Goal: Task Accomplishment & Management: Use online tool/utility

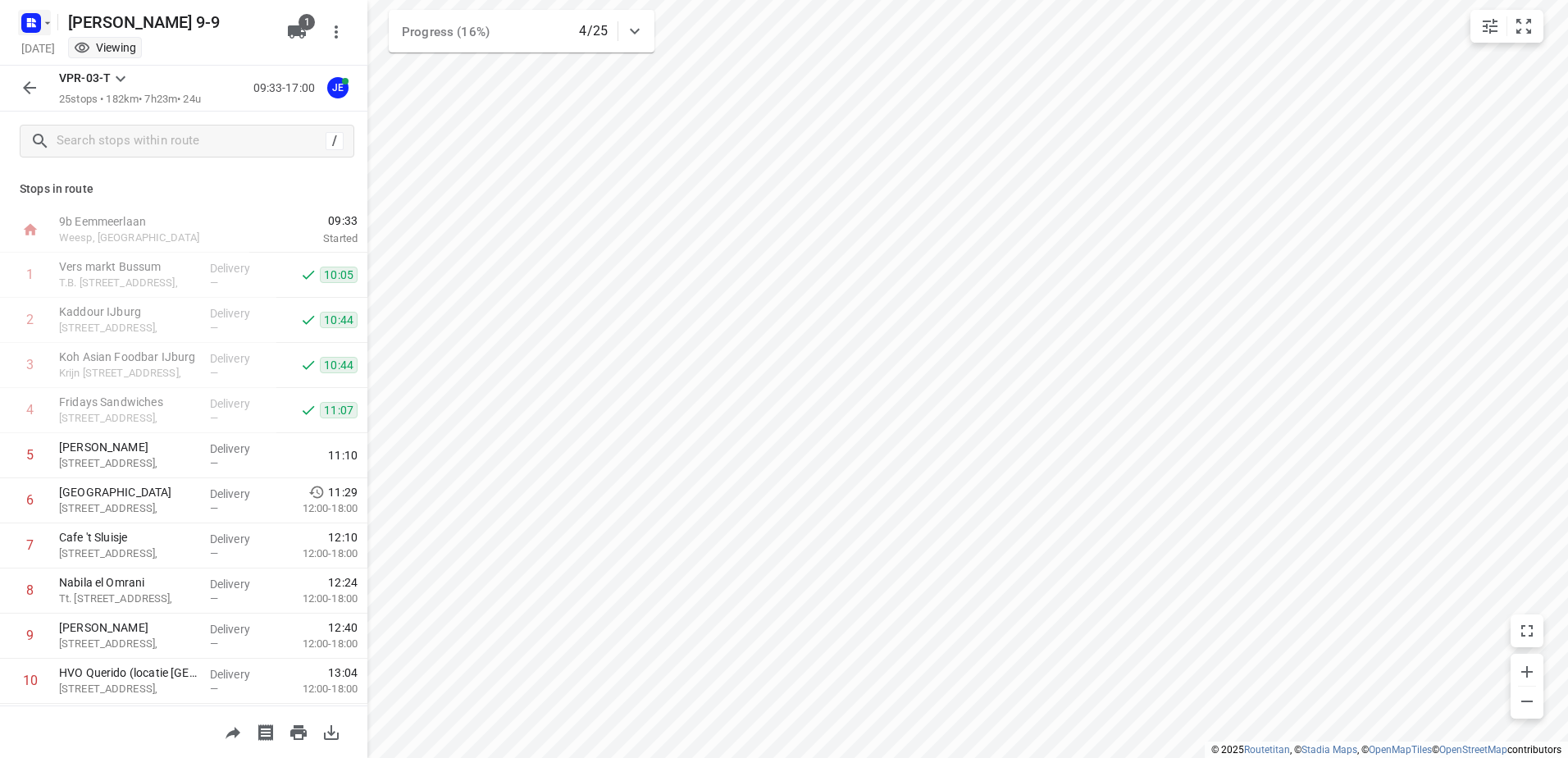
click at [47, 27] on icon "button" at bounding box center [47, 23] width 13 height 13
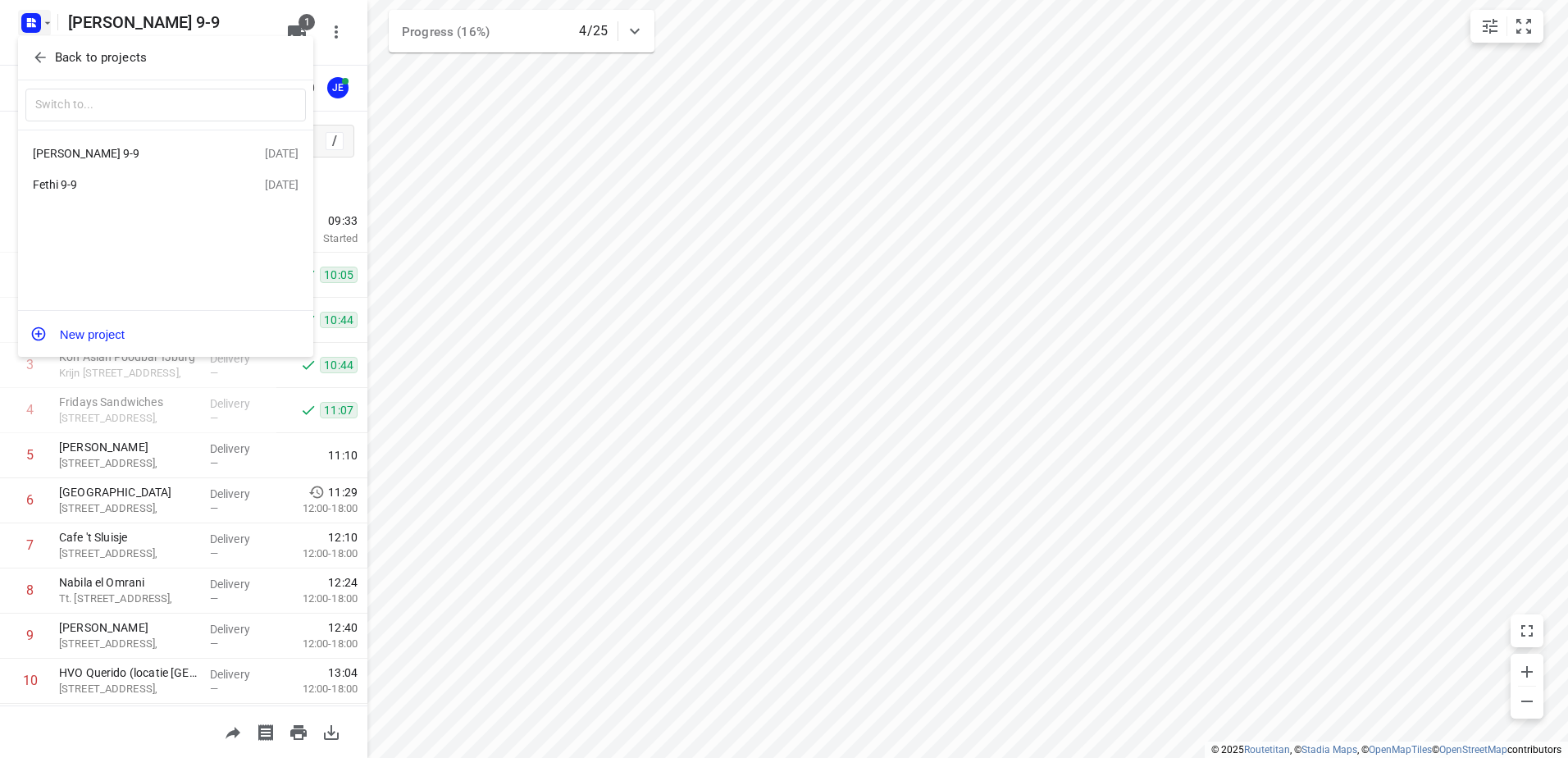
click at [362, 281] on div at bounding box center [784, 379] width 1568 height 758
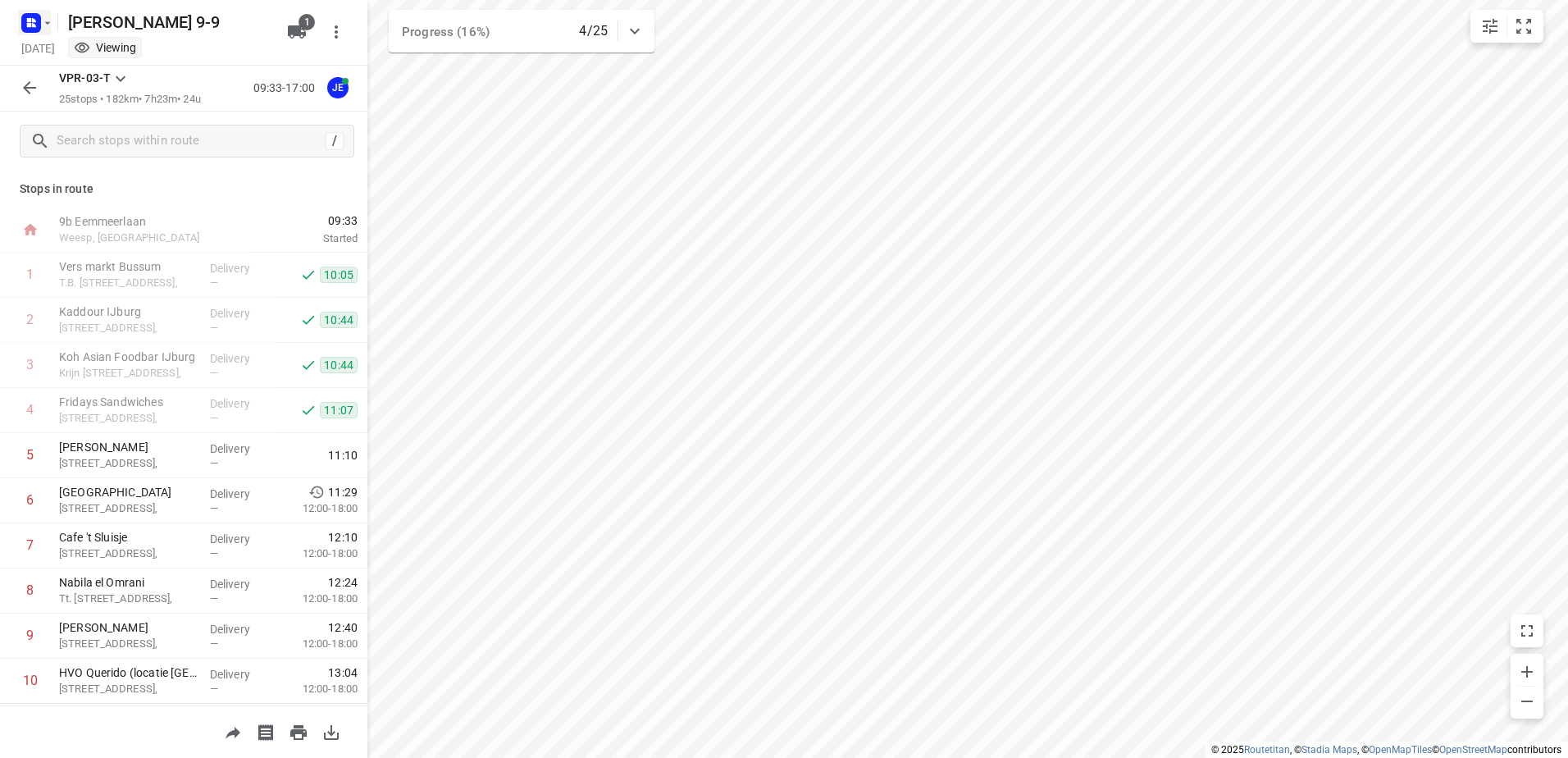
click at [51, 22] on icon "button" at bounding box center [47, 23] width 13 height 13
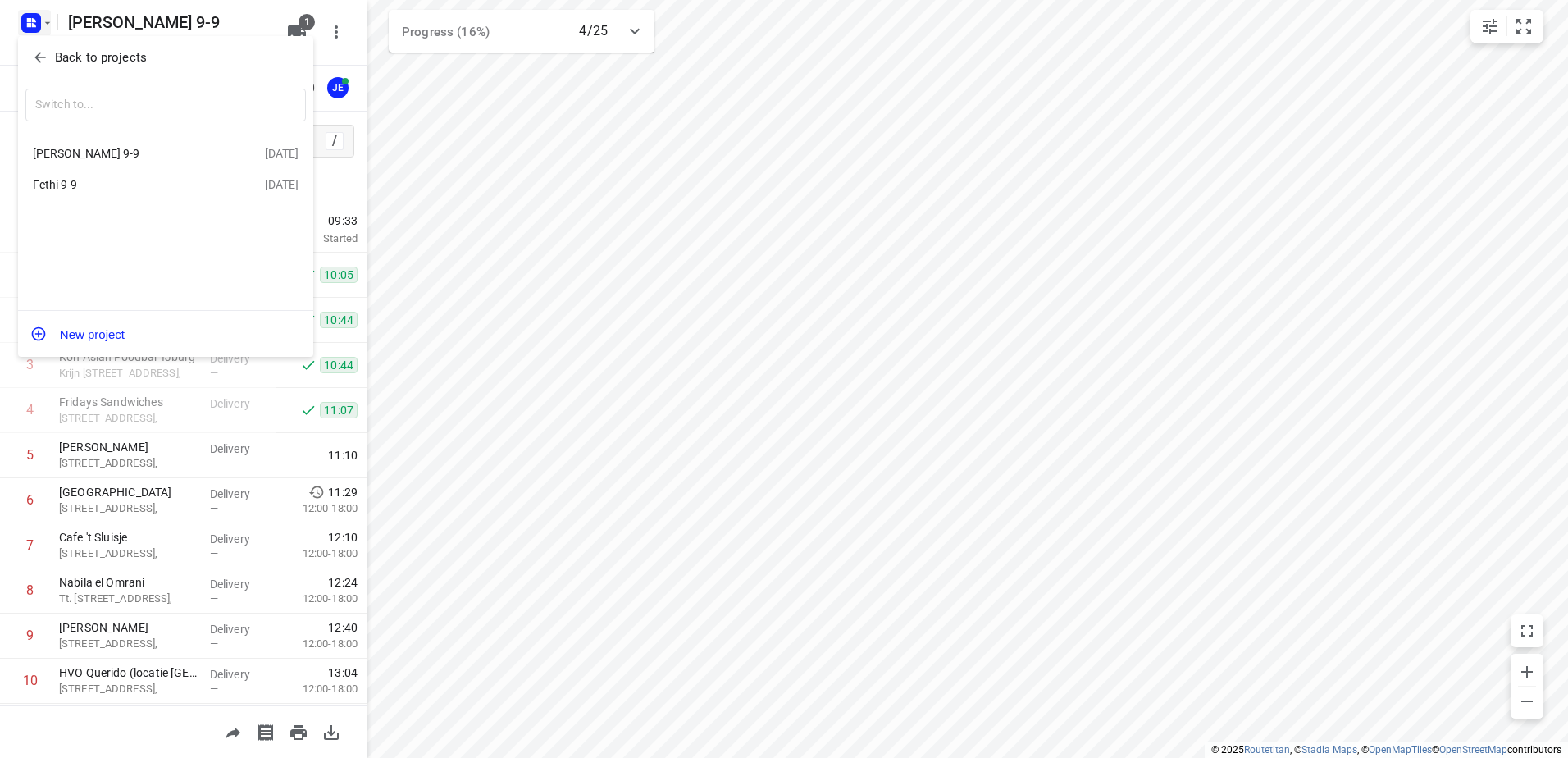
click at [61, 186] on div "Fethi 9-9" at bounding box center [127, 185] width 188 height 13
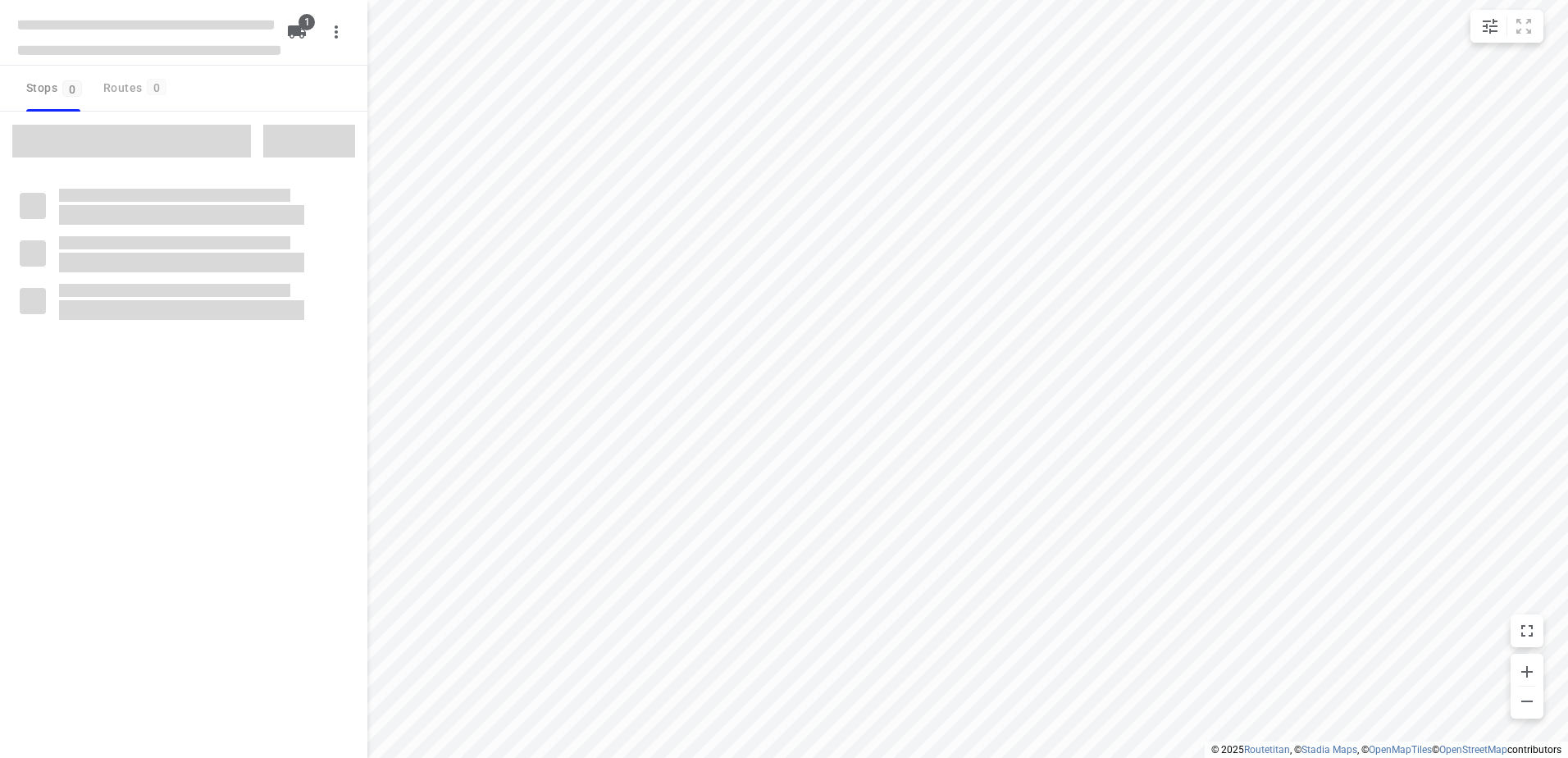
type input "distance"
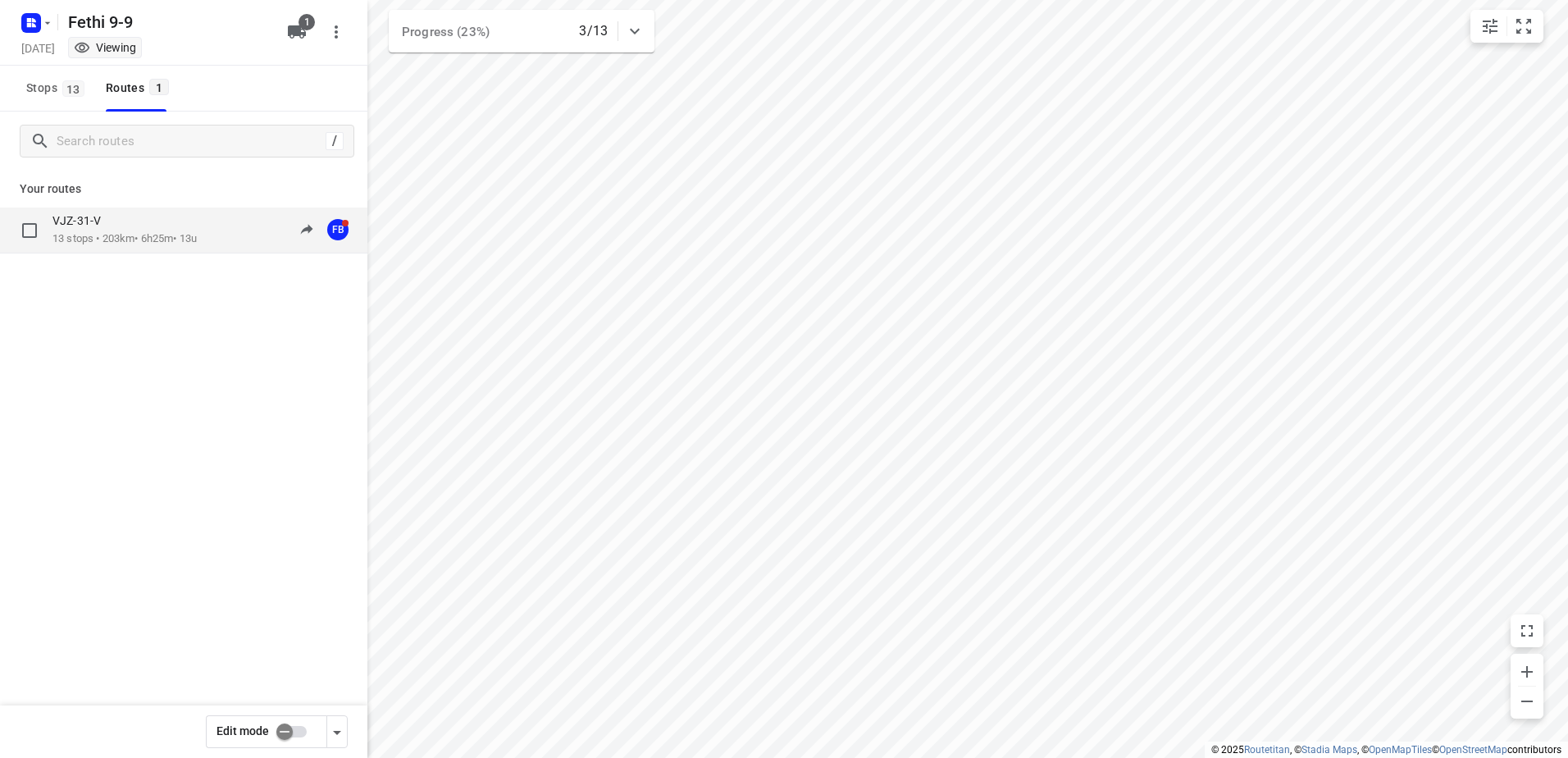
click at [96, 232] on p "13 stops • 203km • 6h25m • 13u" at bounding box center [124, 239] width 145 height 15
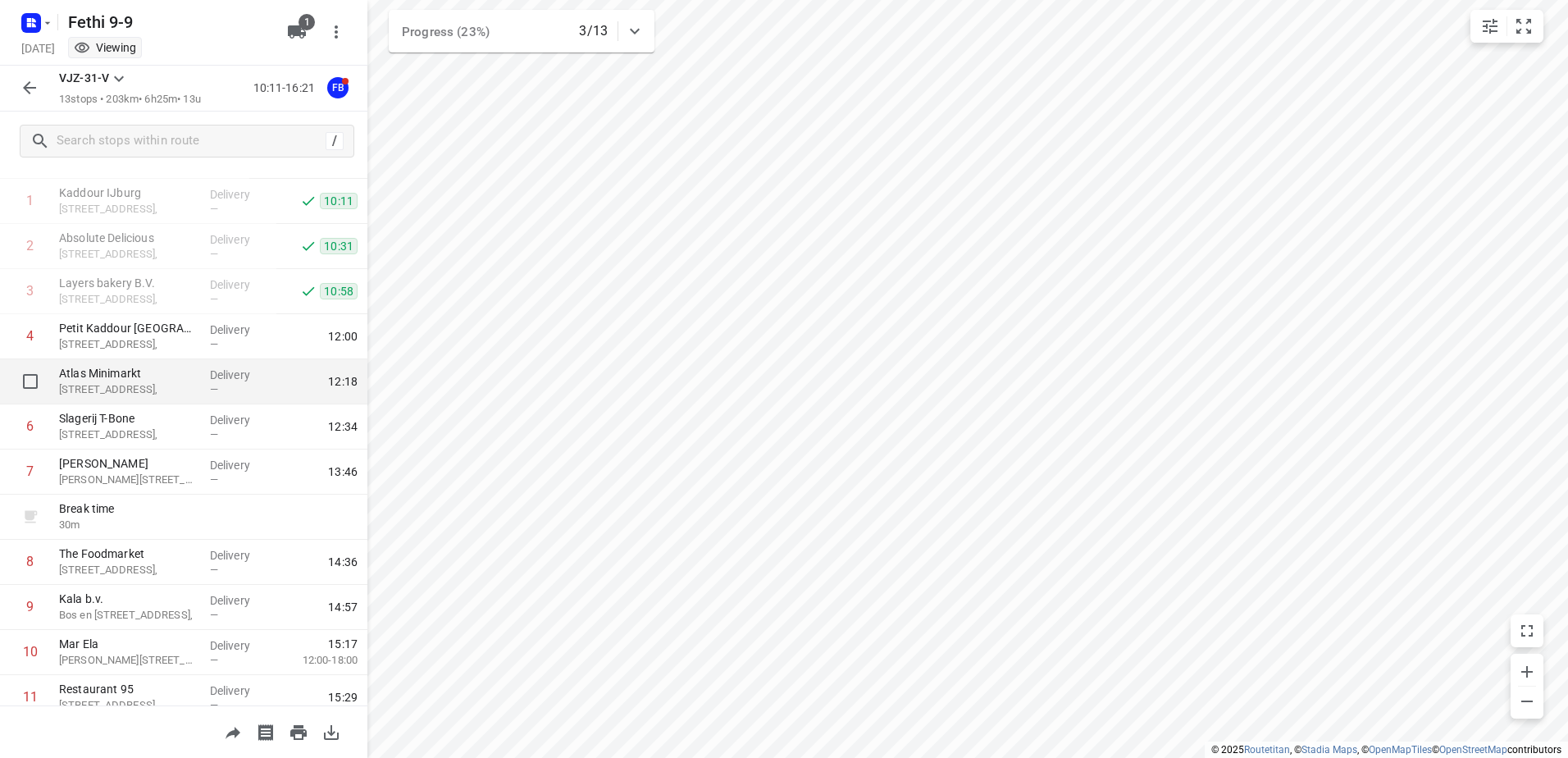
scroll to position [164, 0]
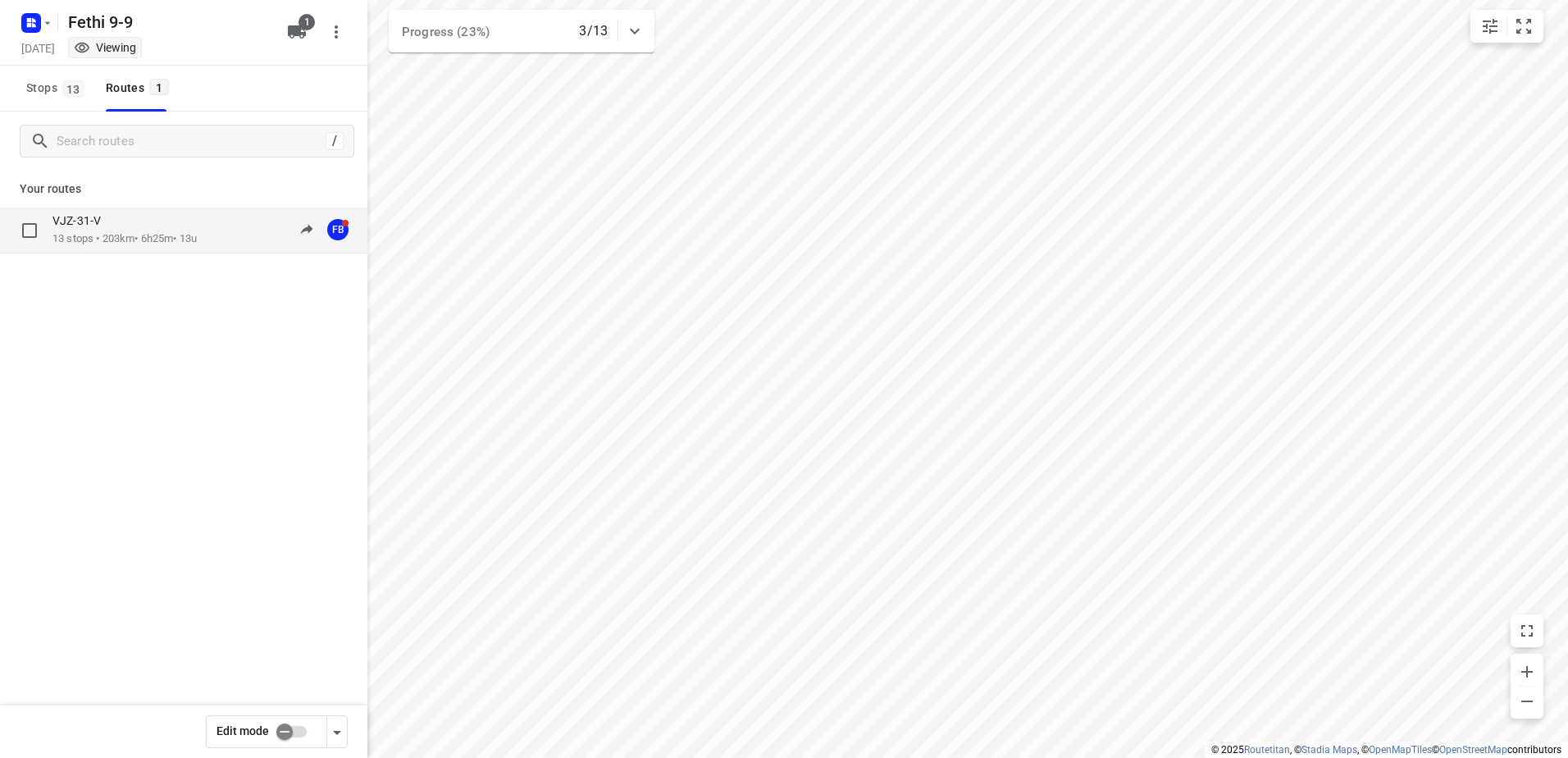
click at [110, 217] on p "VJZ-31-V" at bounding box center [81, 220] width 59 height 15
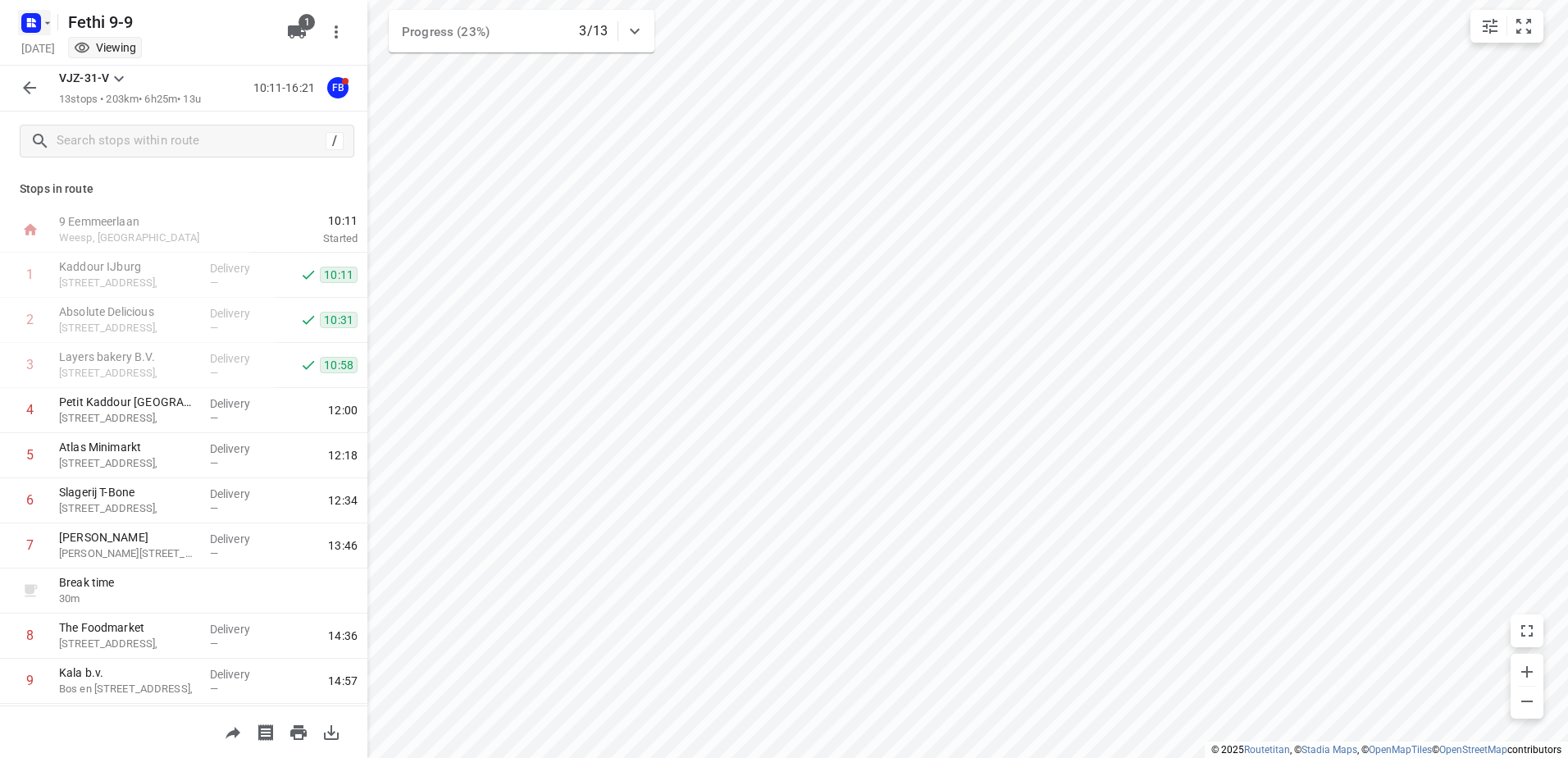
click at [52, 26] on icon "button" at bounding box center [47, 23] width 13 height 13
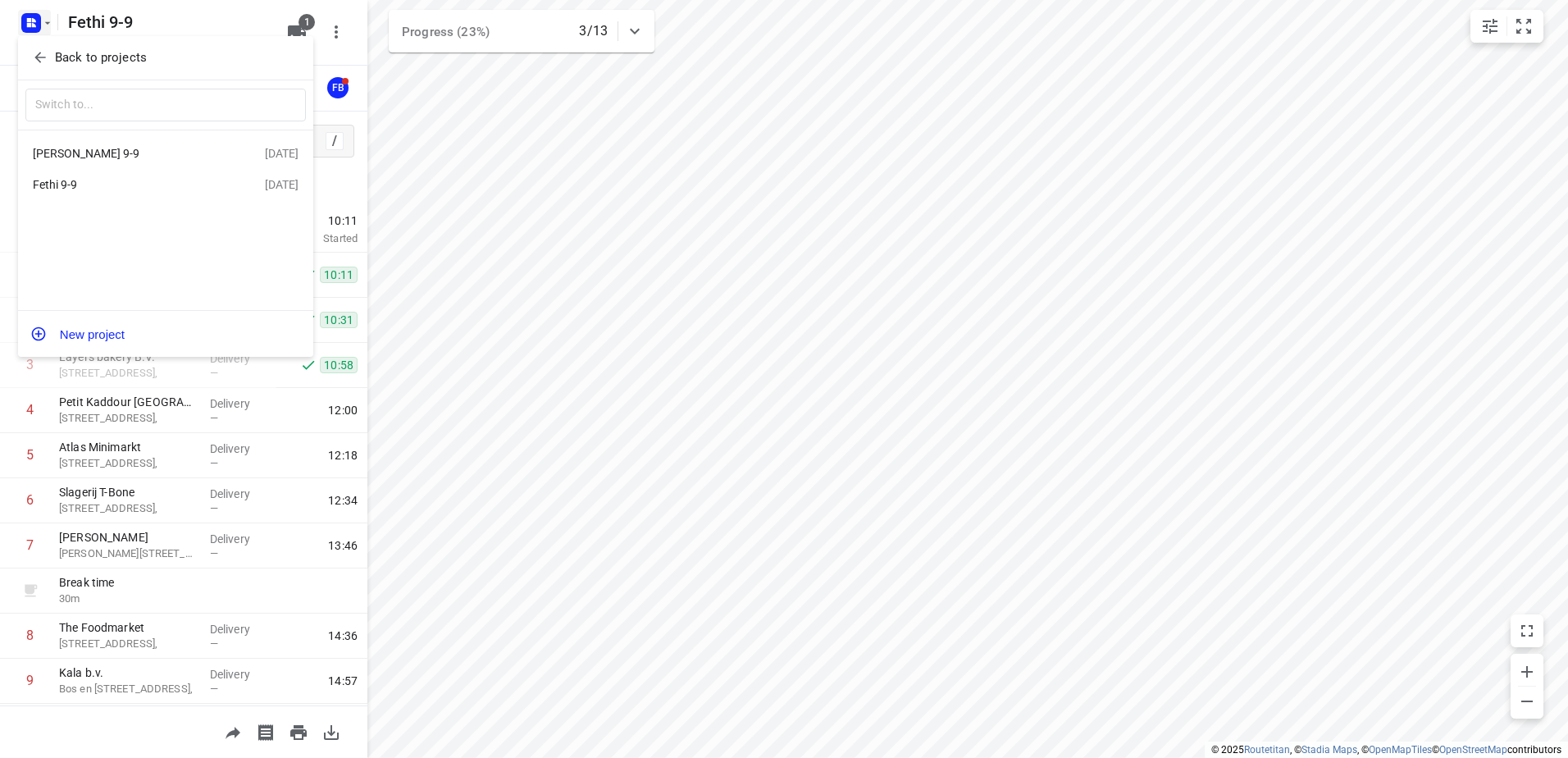
click at [83, 151] on div "[PERSON_NAME] 9-9" at bounding box center [127, 153] width 188 height 13
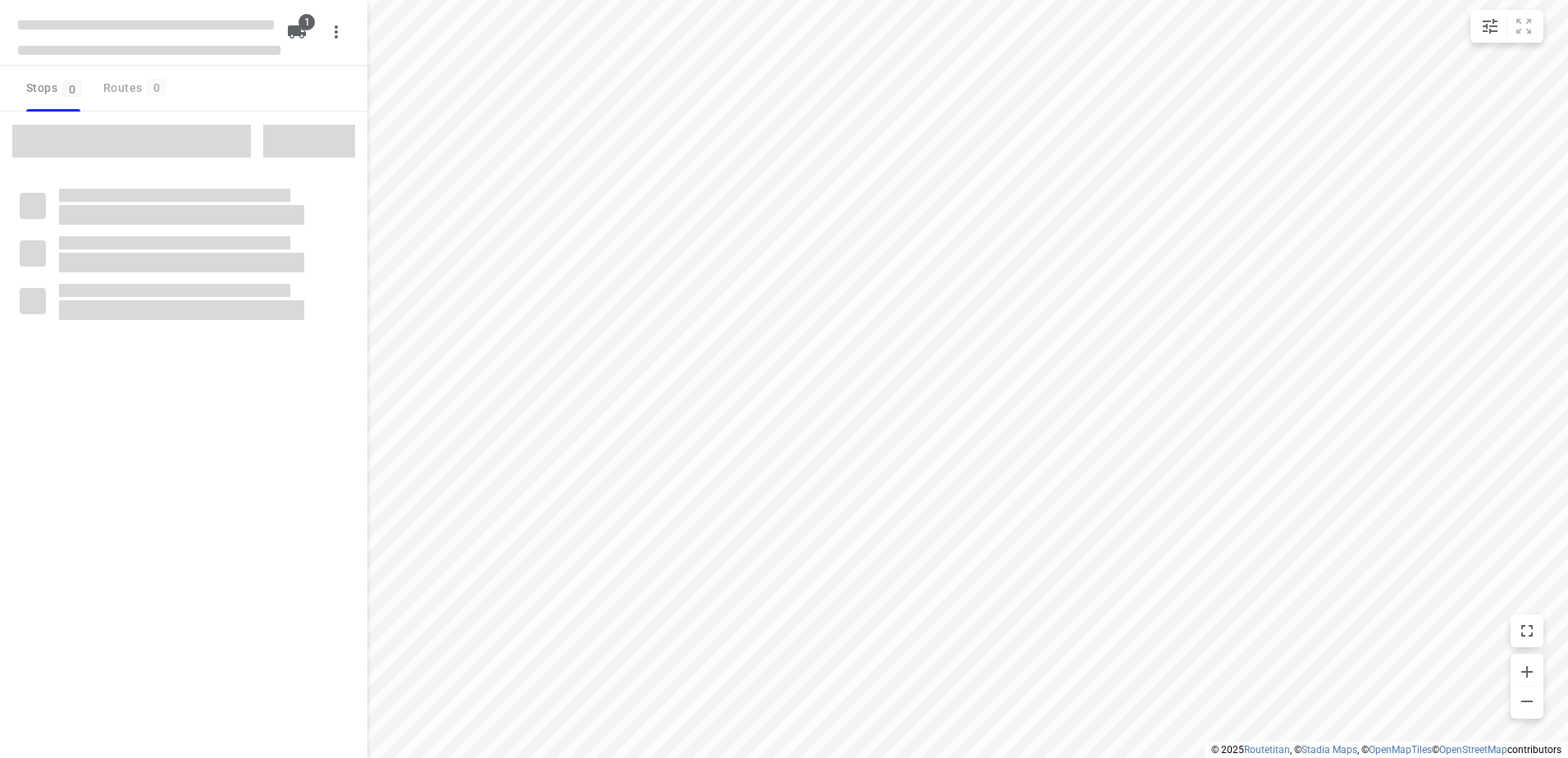
type input "distance"
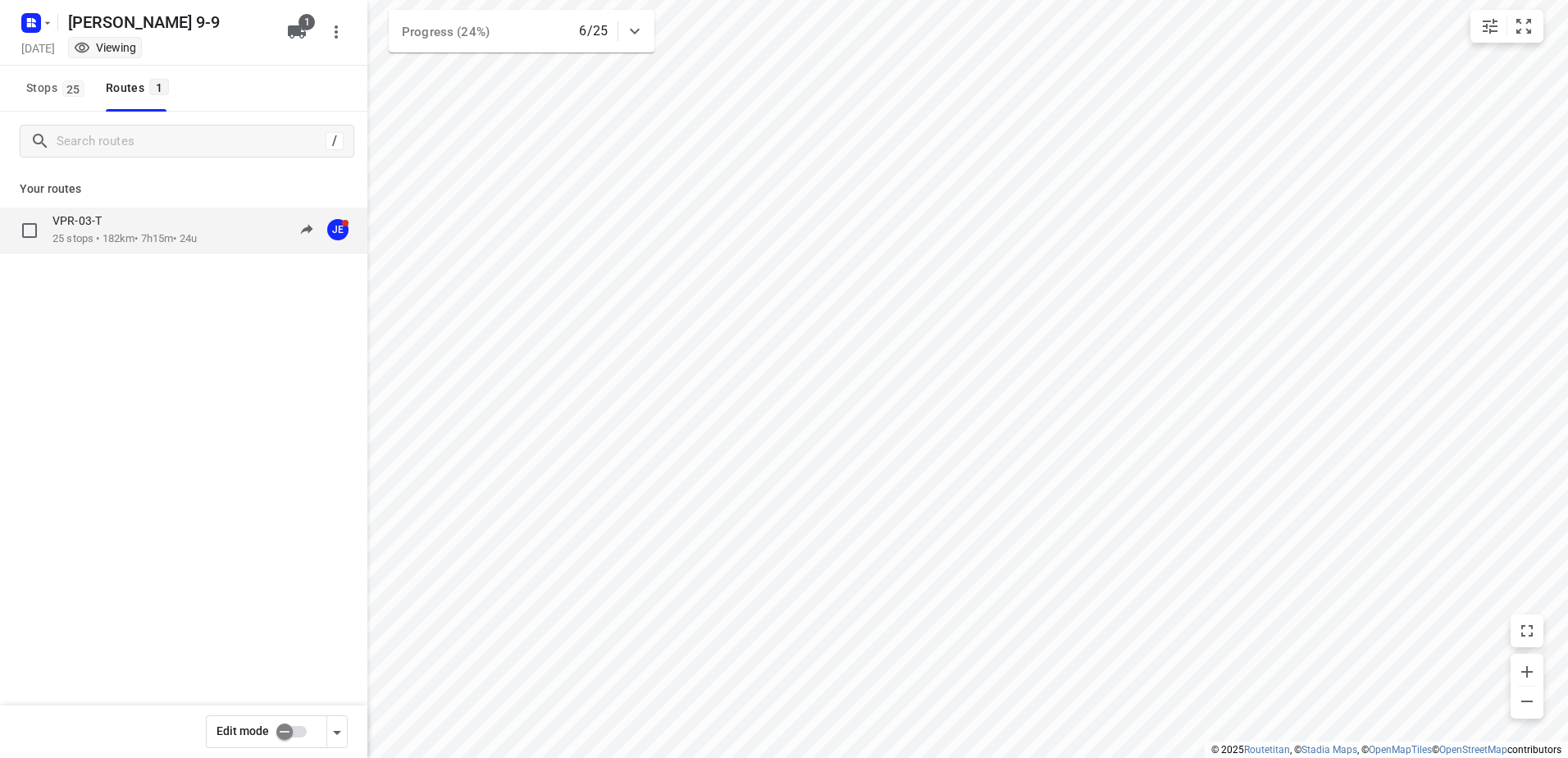
click at [93, 229] on div "VPR-03-T" at bounding box center [124, 221] width 145 height 18
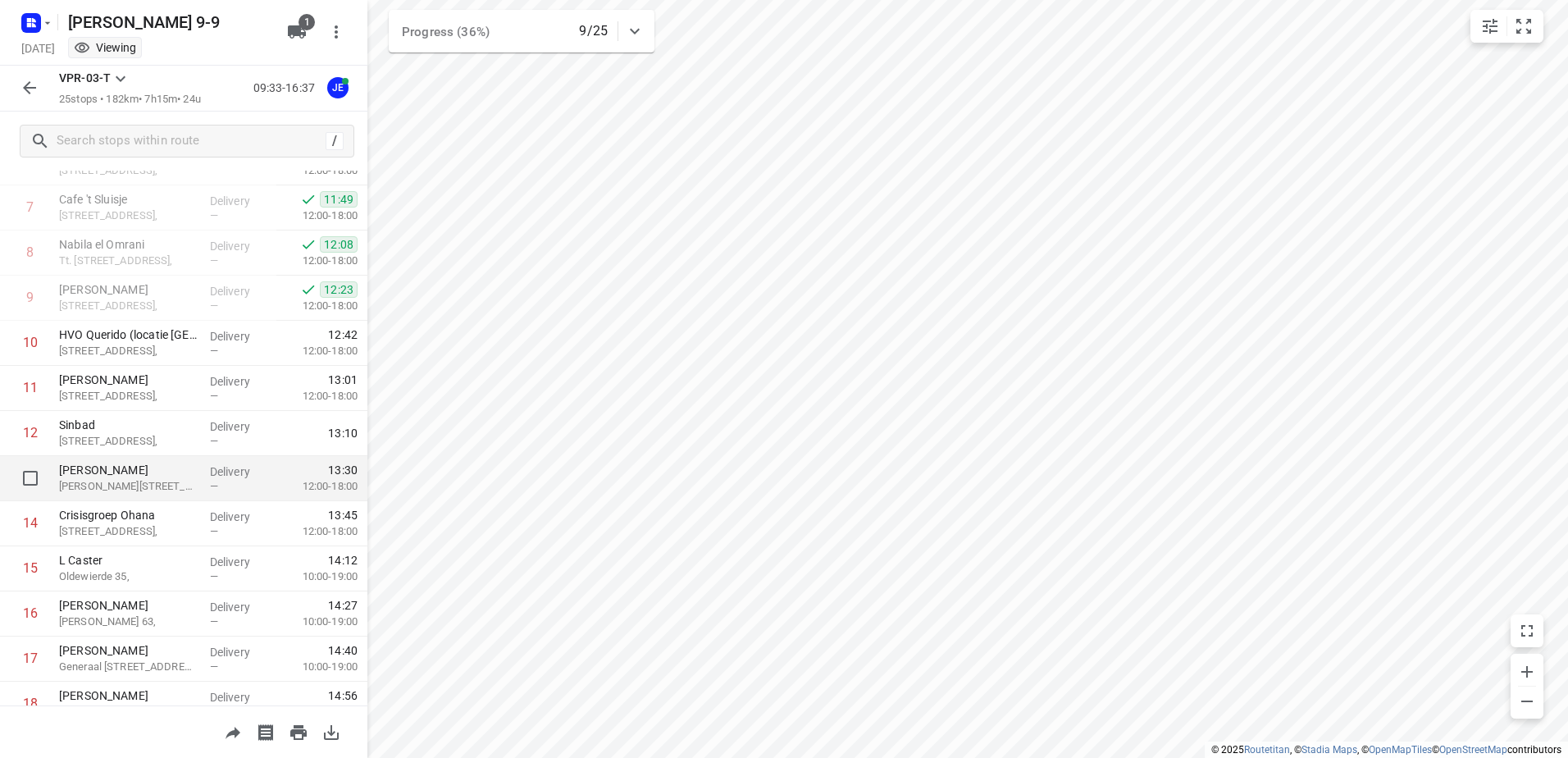
scroll to position [310, 0]
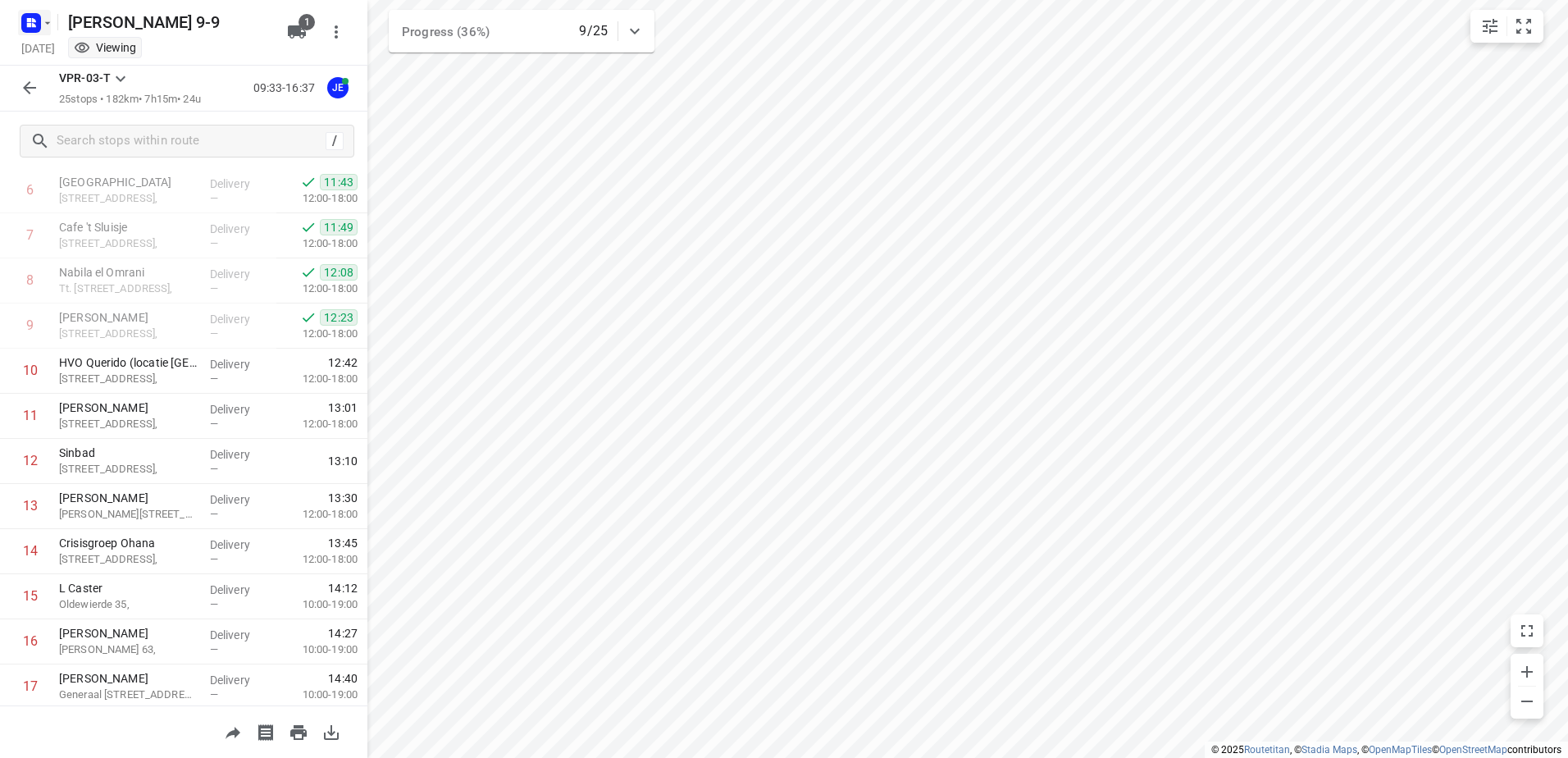
click at [46, 22] on icon "button" at bounding box center [48, 23] width 6 height 3
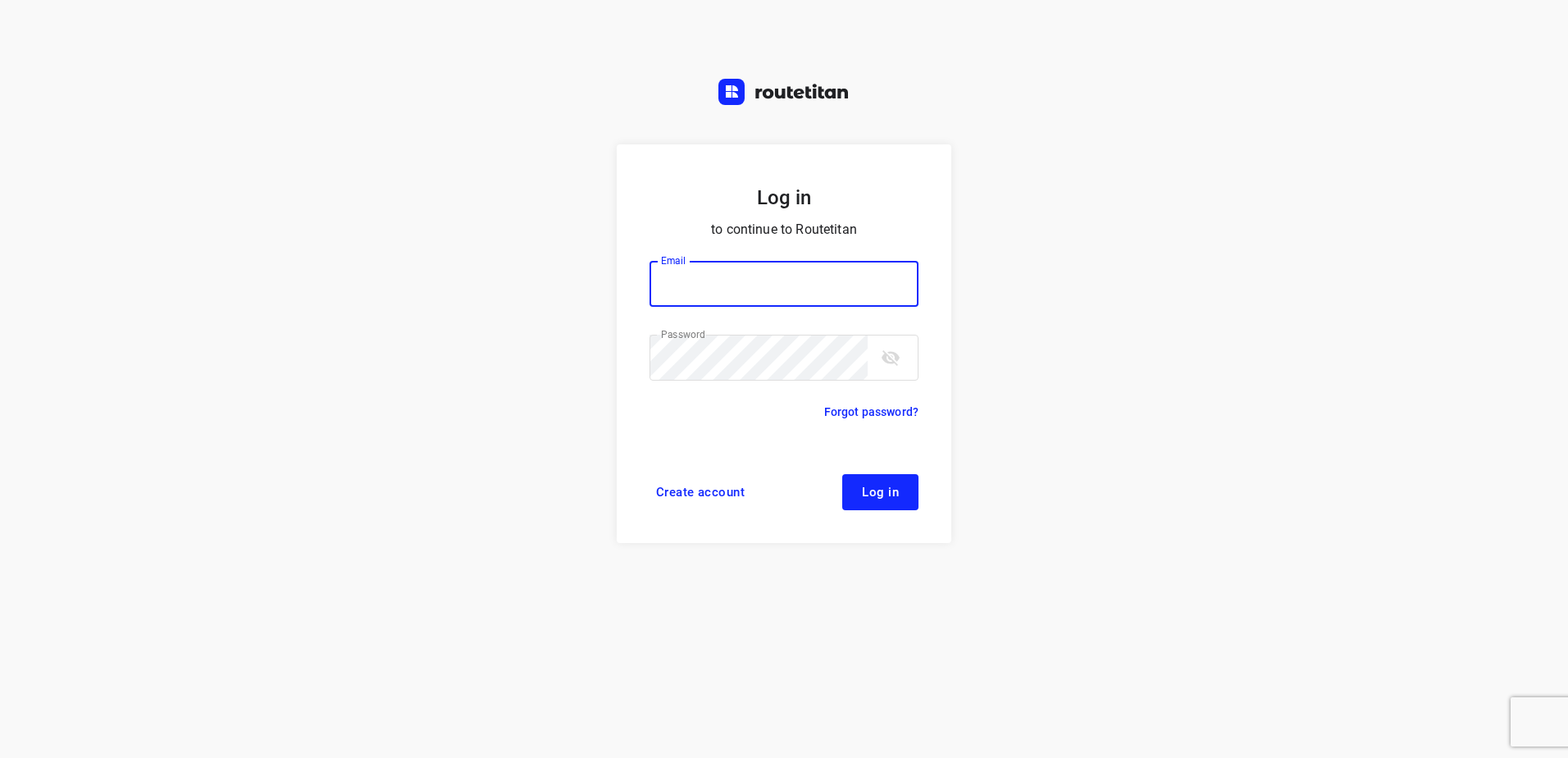
type input "horeca@kaddour.nl"
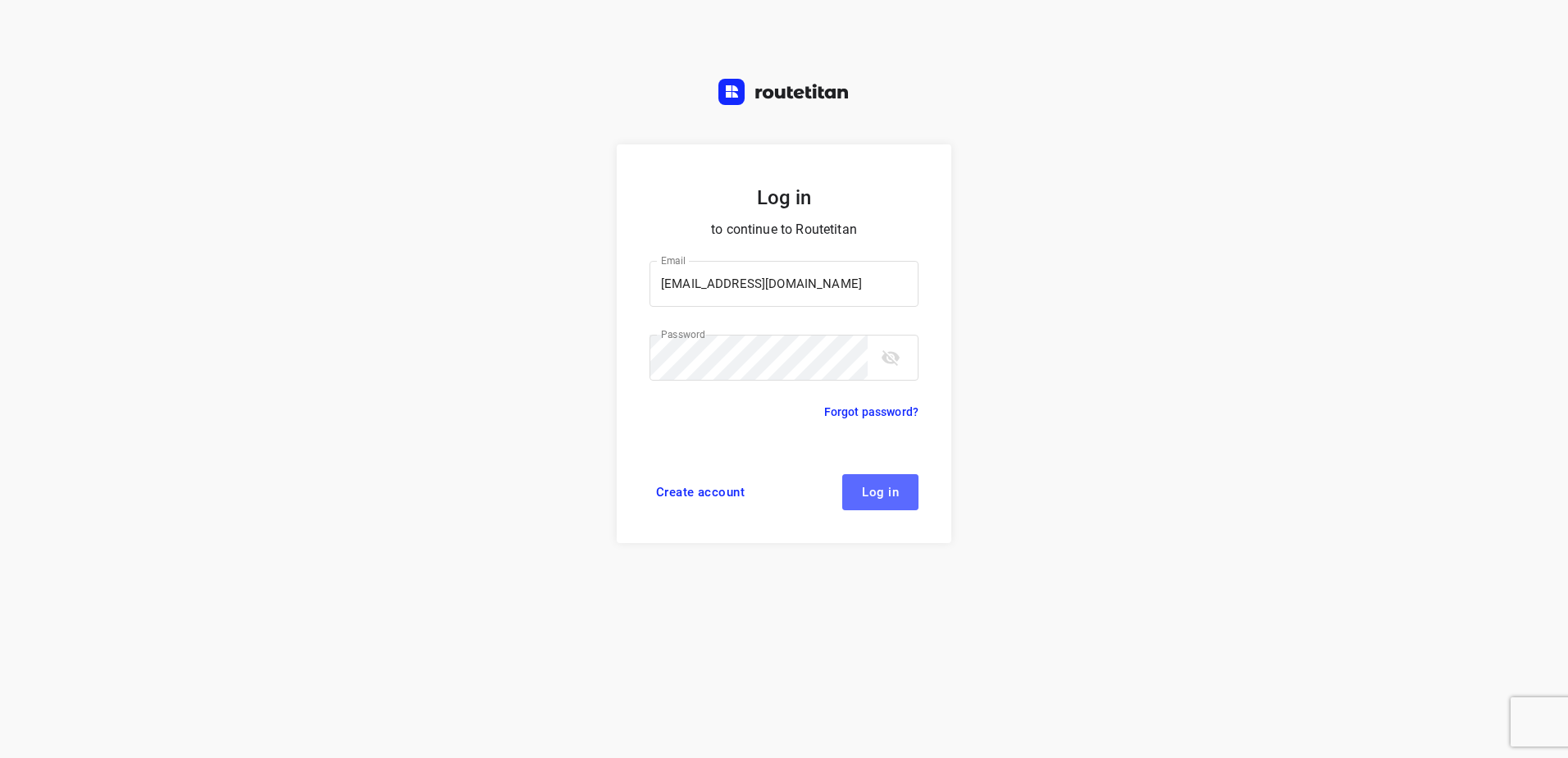
click at [909, 483] on button "Log in" at bounding box center [880, 492] width 77 height 36
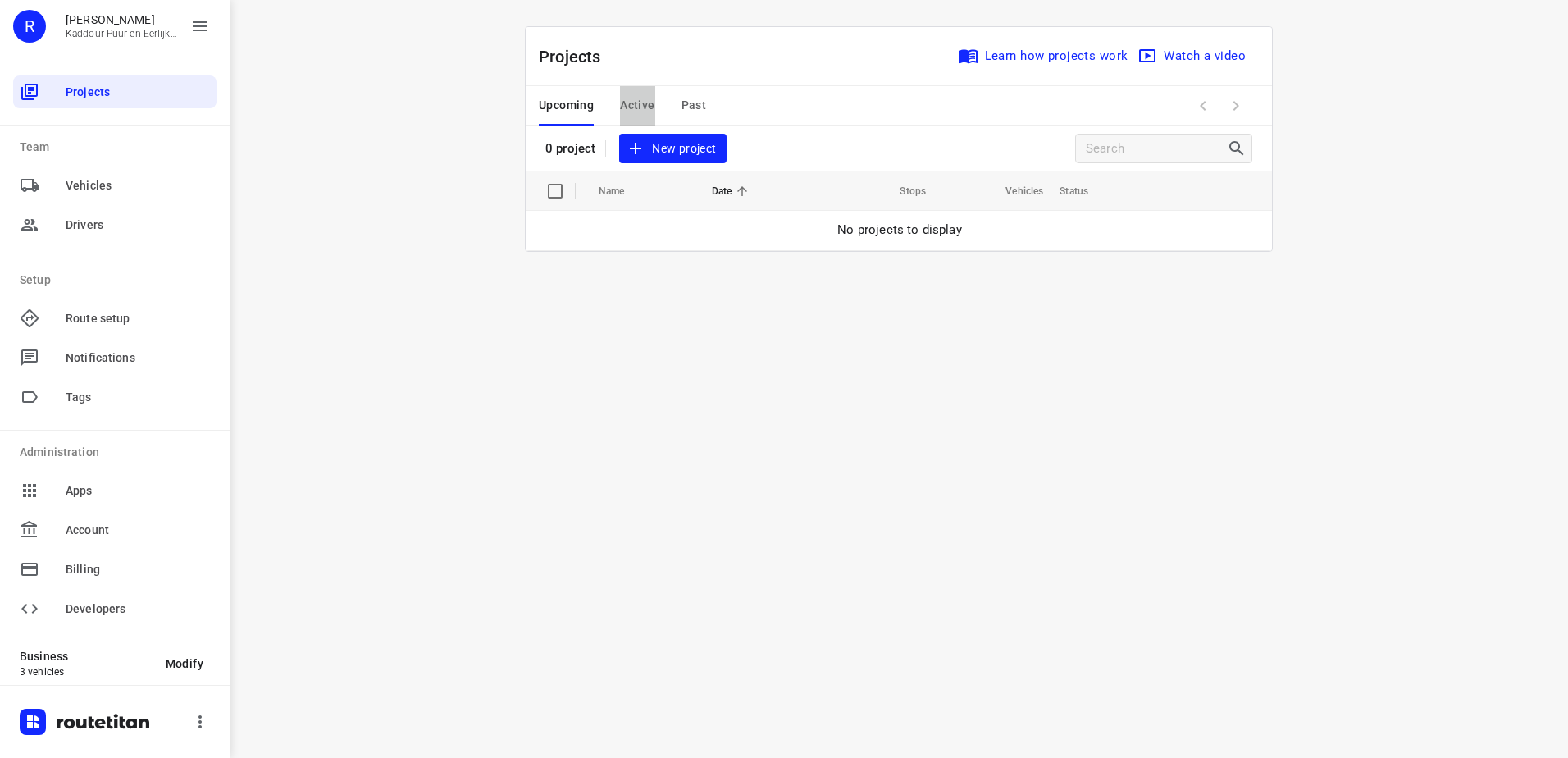
click at [639, 95] on button "Active" at bounding box center [636, 106] width 34 height 40
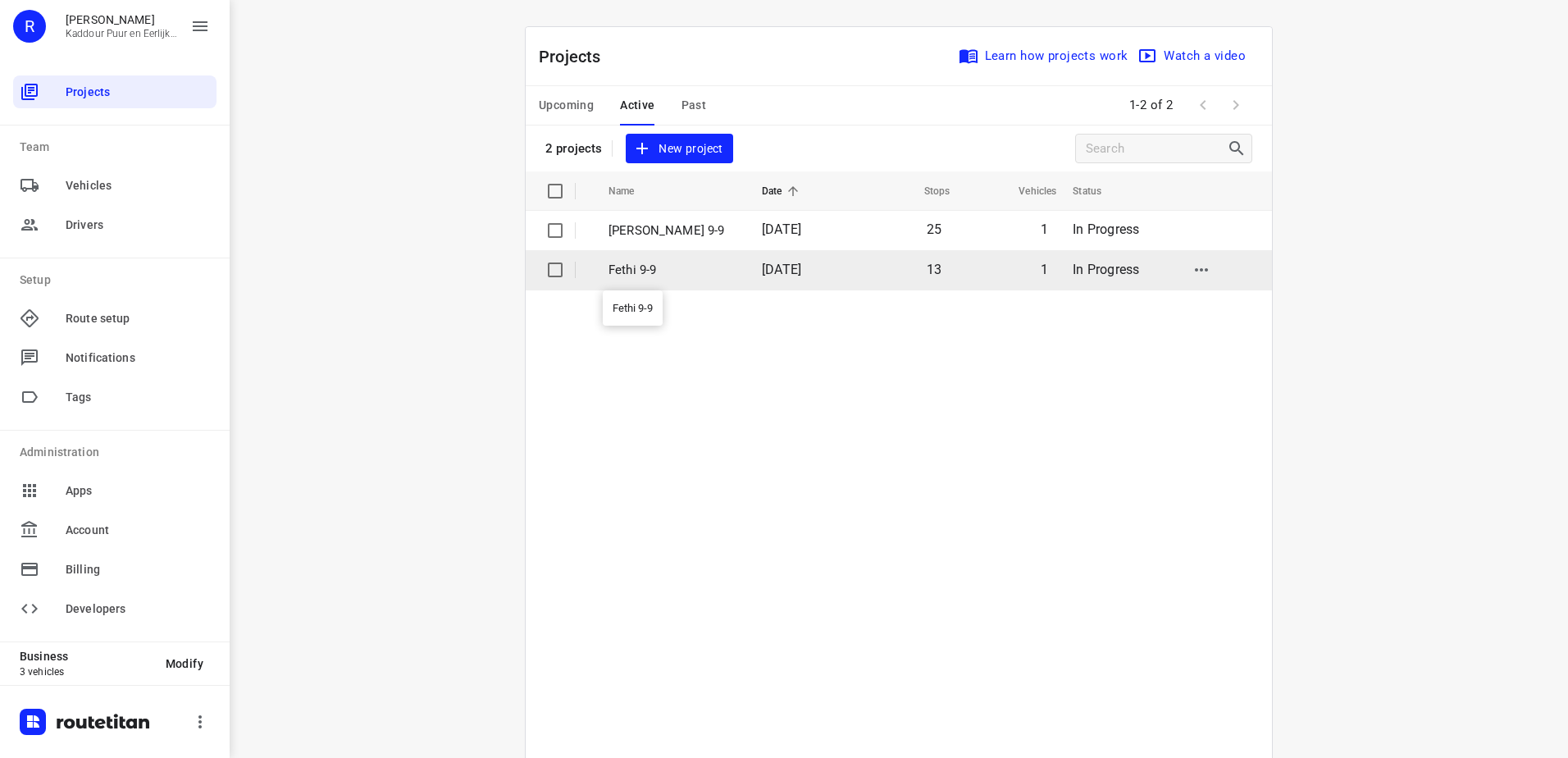
click at [614, 269] on p "Fethi 9-9" at bounding box center [672, 271] width 129 height 19
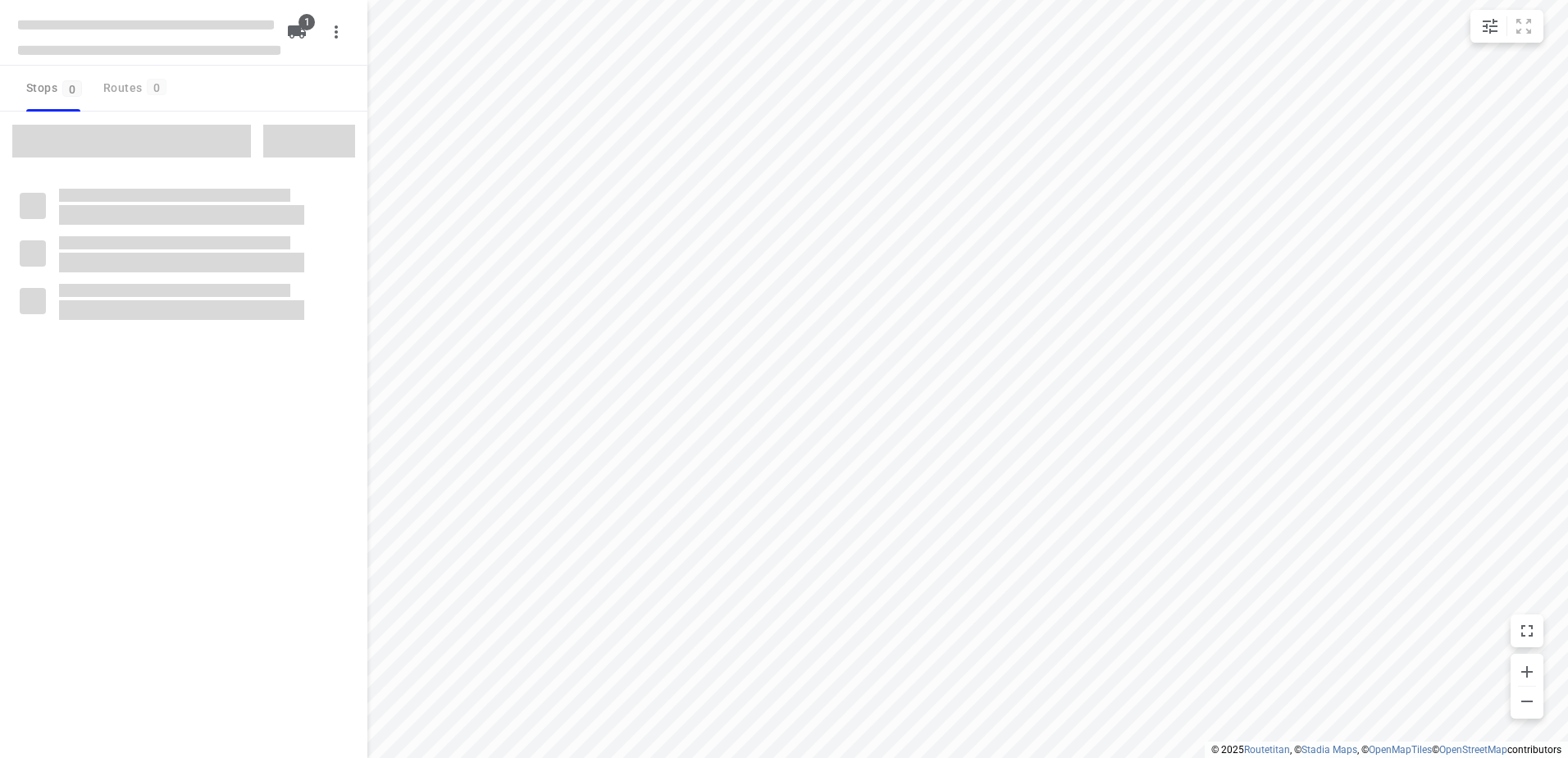
type input "distance"
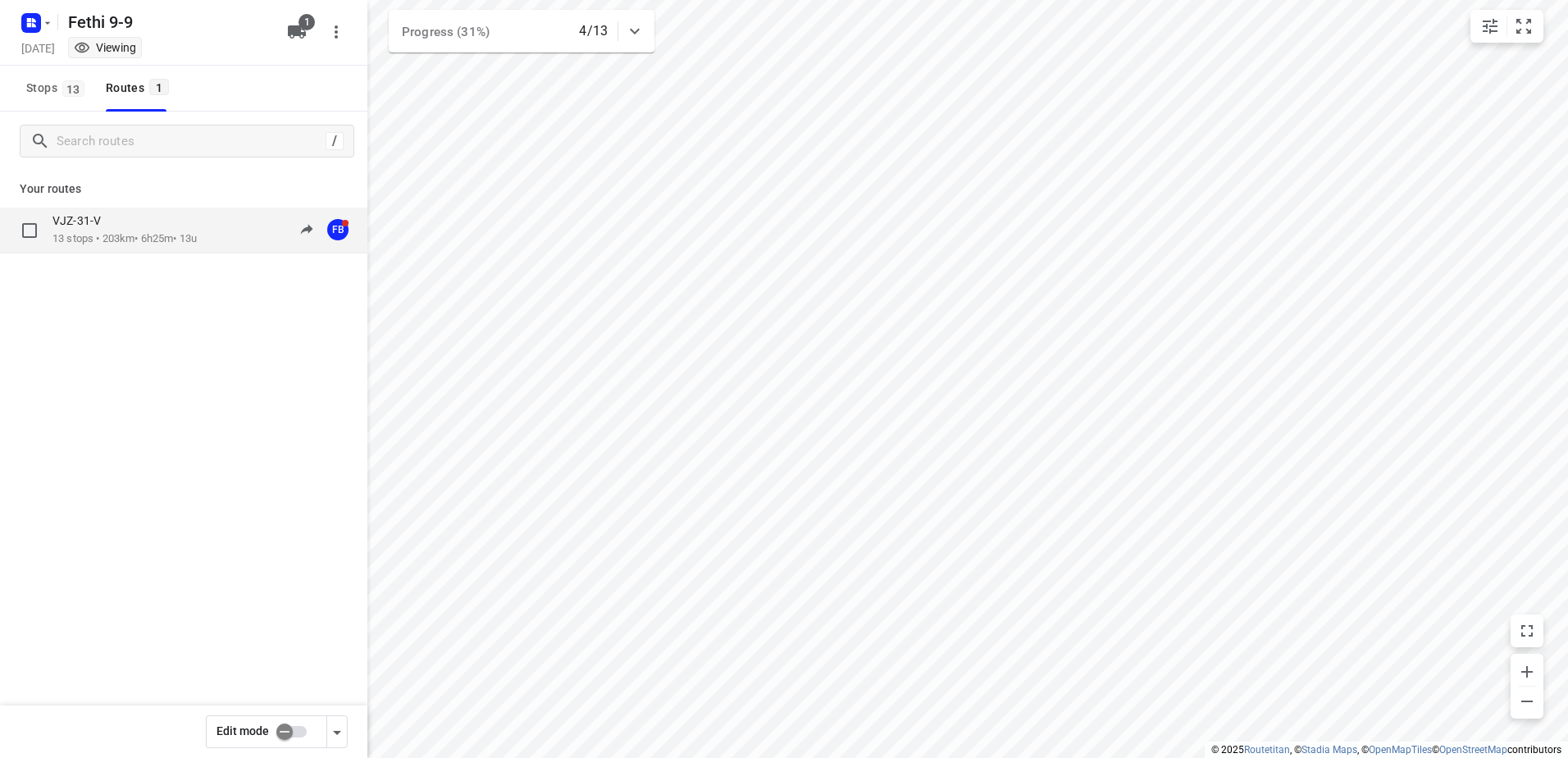
click at [96, 217] on p "VJZ-31-V" at bounding box center [81, 220] width 59 height 15
